Goal: Check status: Check status

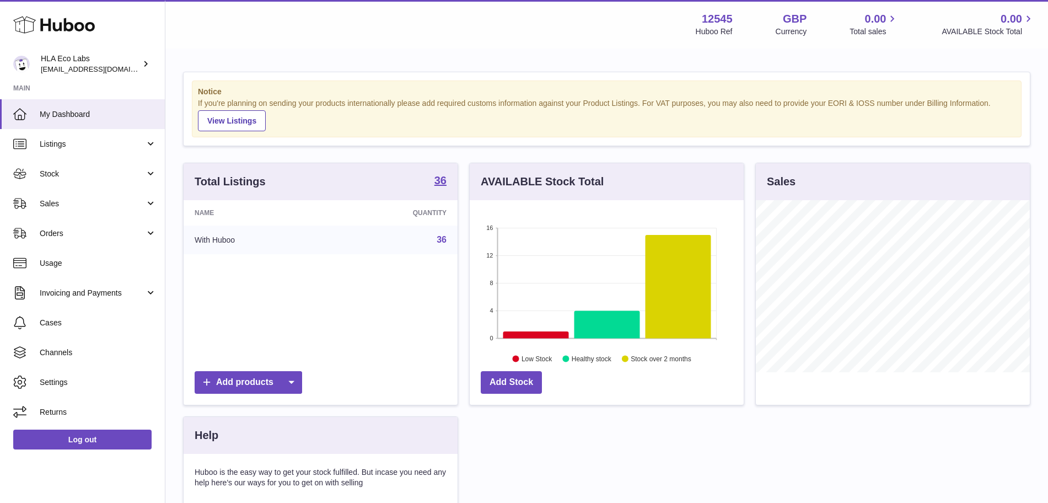
scroll to position [172, 274]
click at [90, 206] on span "Sales" at bounding box center [92, 204] width 105 height 10
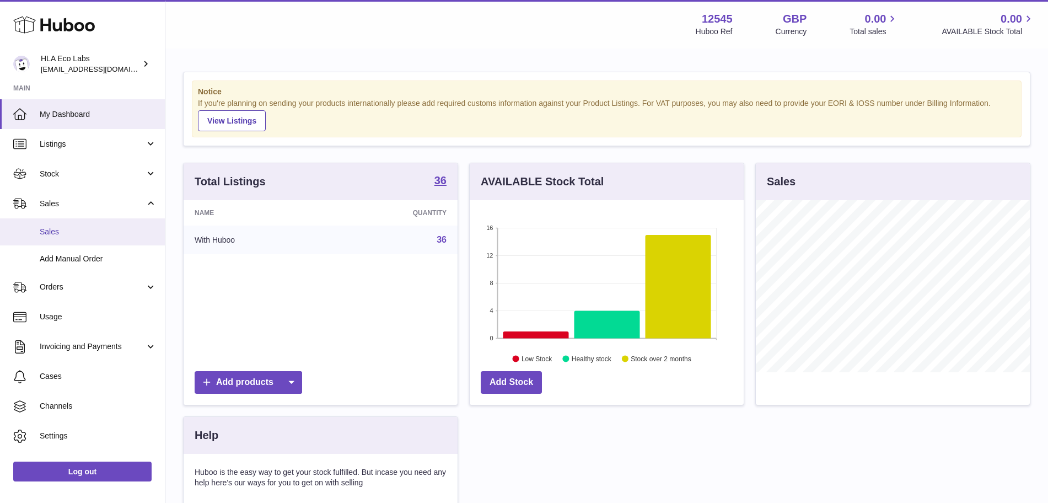
click at [85, 224] on link "Sales" at bounding box center [82, 231] width 165 height 27
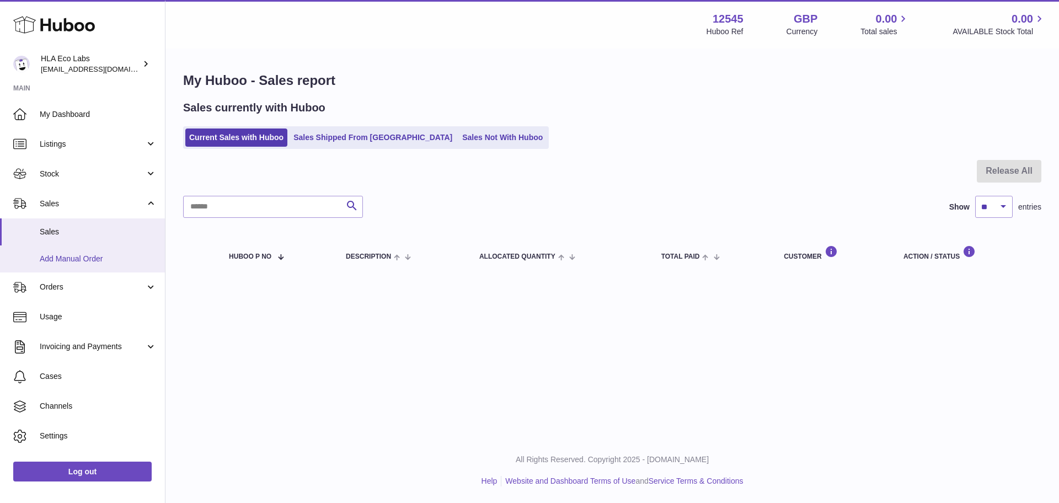
click at [55, 263] on span "Add Manual Order" at bounding box center [98, 259] width 117 height 10
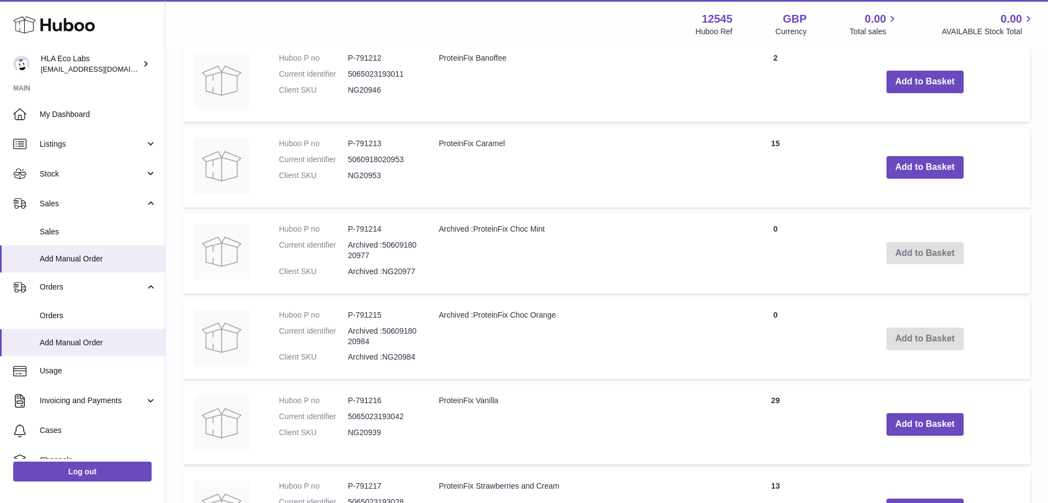
scroll to position [866, 0]
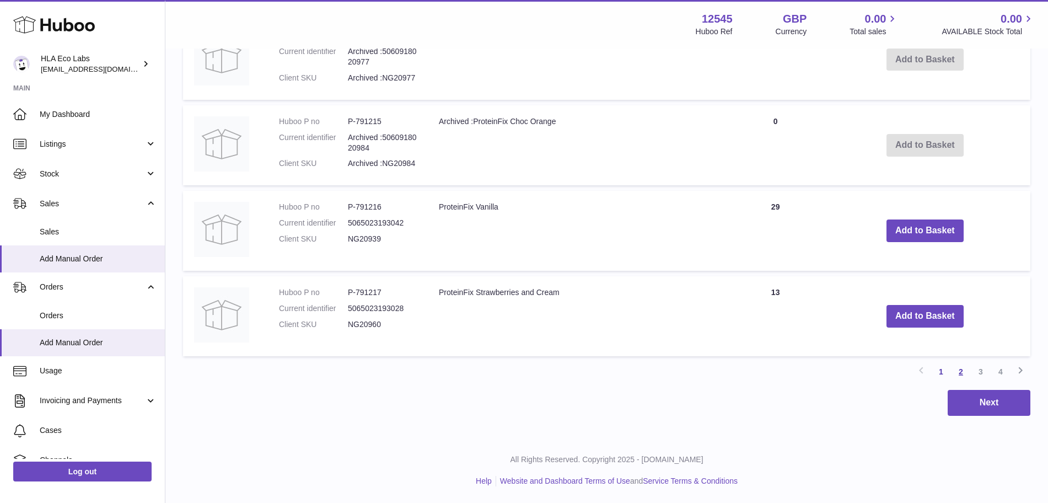
click at [962, 372] on link "2" at bounding box center [961, 372] width 20 height 20
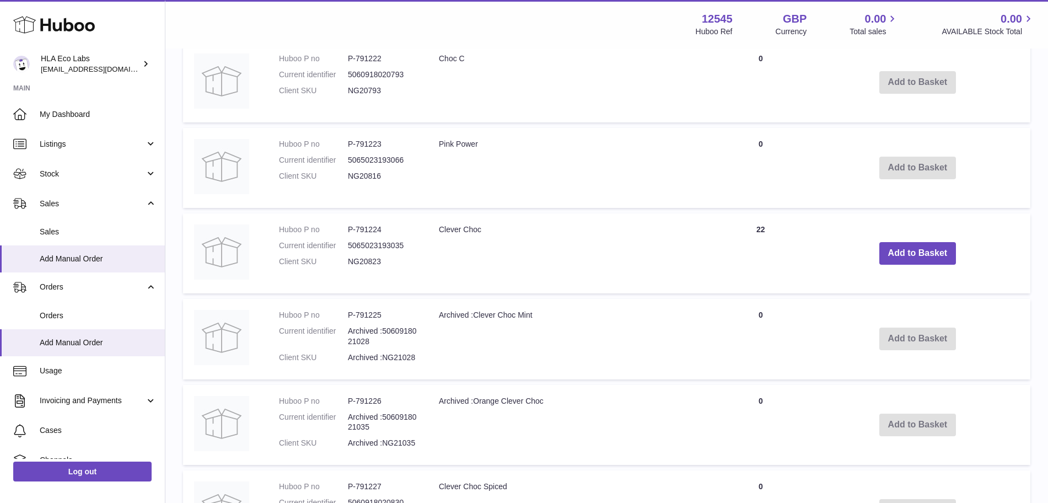
scroll to position [810, 0]
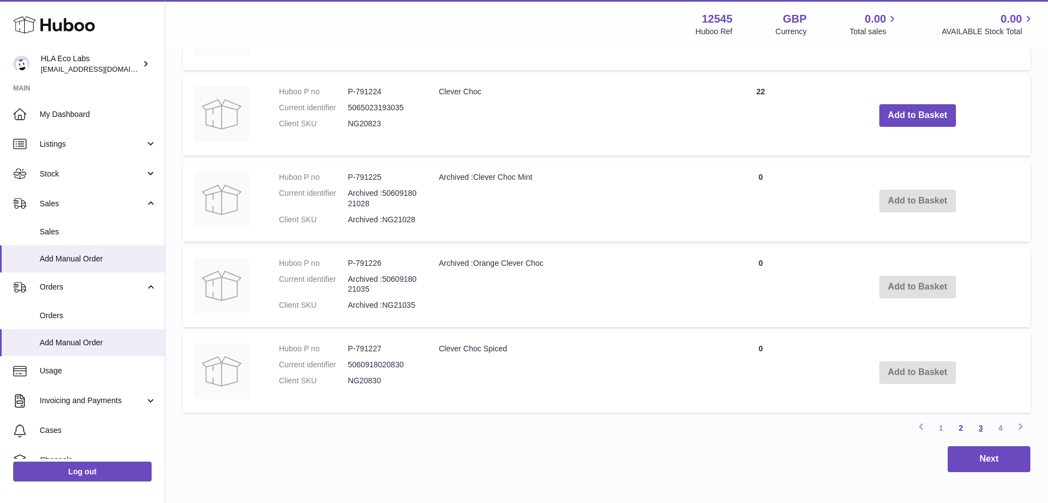
click at [982, 427] on link "3" at bounding box center [981, 428] width 20 height 20
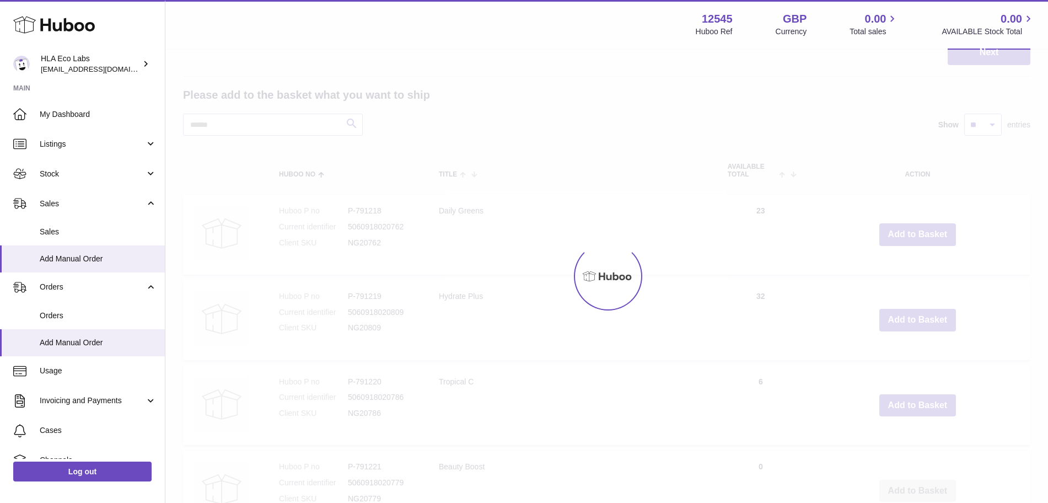
scroll to position [50, 0]
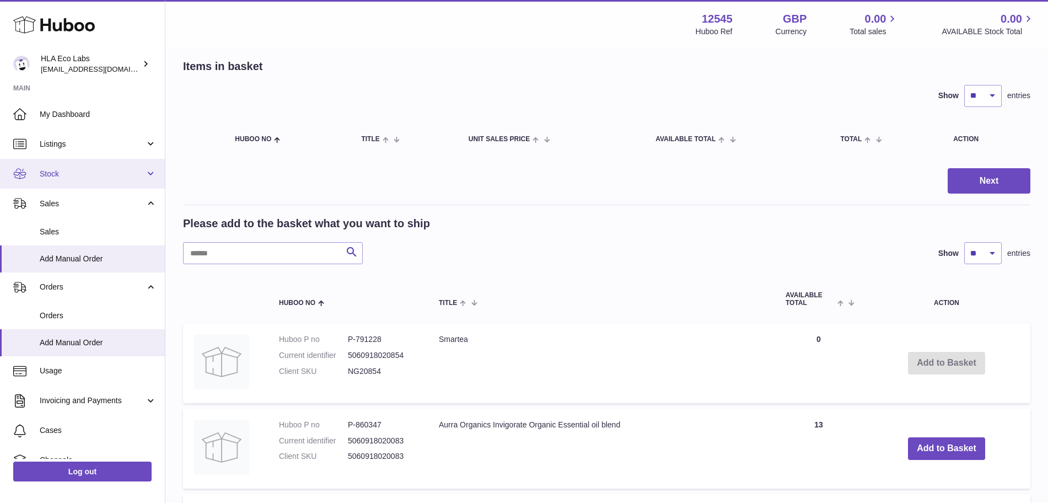
click at [53, 174] on span "Stock" at bounding box center [92, 174] width 105 height 10
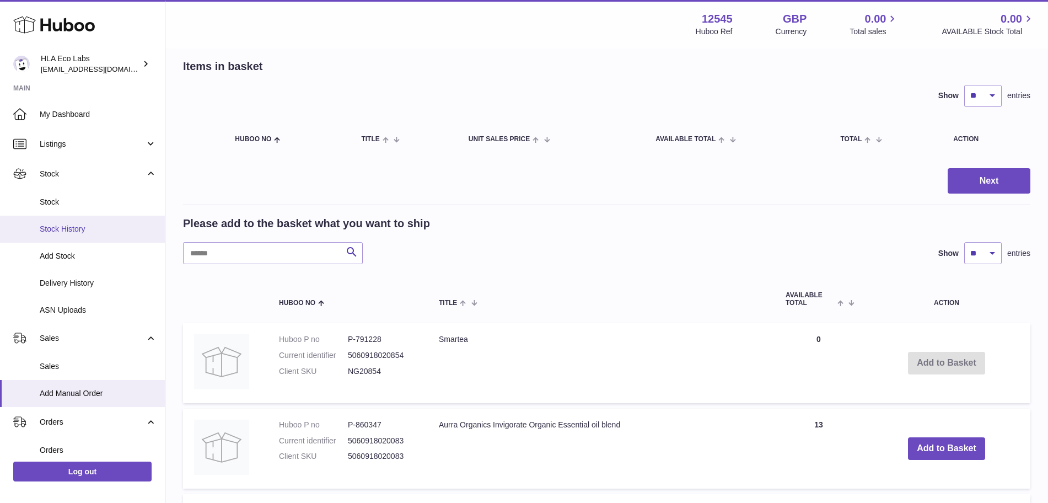
click at [70, 224] on span "Stock History" at bounding box center [98, 229] width 117 height 10
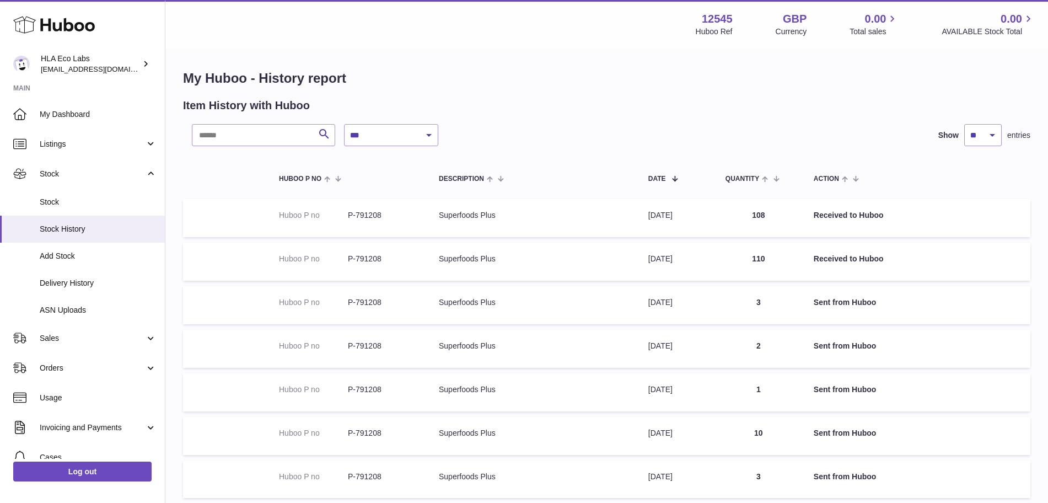
scroll to position [2, 0]
click at [72, 276] on link "Delivery History" at bounding box center [82, 283] width 165 height 27
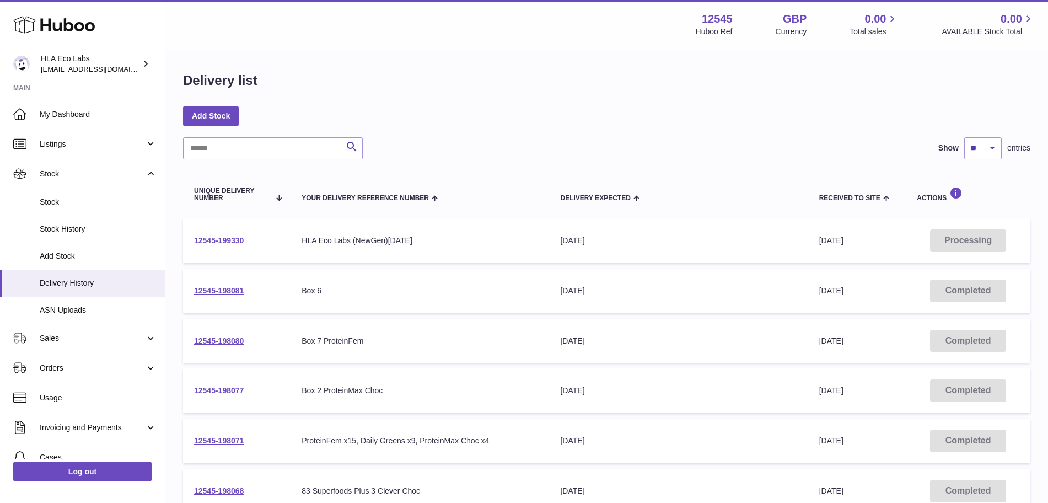
click at [228, 243] on link "12545-199330" at bounding box center [219, 240] width 50 height 9
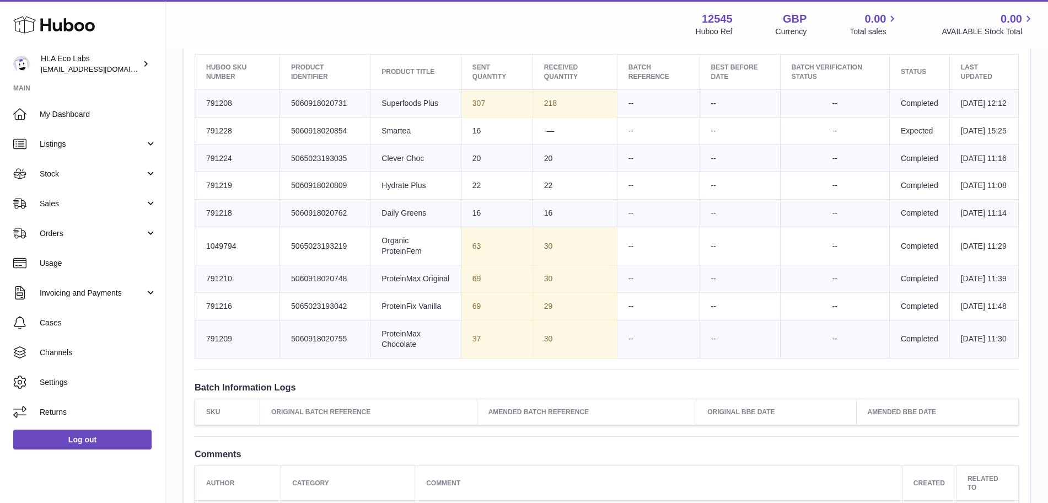
scroll to position [432, 0]
